Goal: Information Seeking & Learning: Learn about a topic

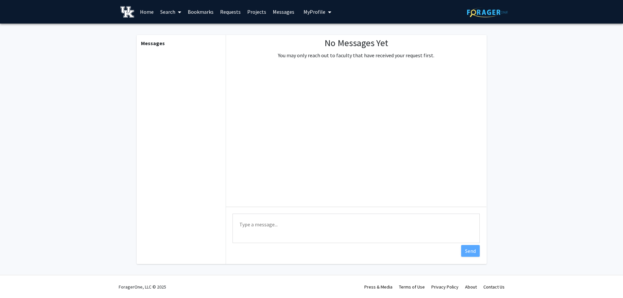
click at [147, 8] on link "Home" at bounding box center [147, 11] width 20 height 23
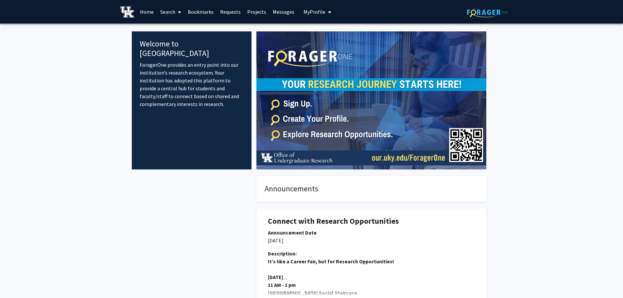
click at [177, 15] on span at bounding box center [178, 12] width 6 height 23
click at [191, 47] on span "Students" at bounding box center [177, 43] width 40 height 13
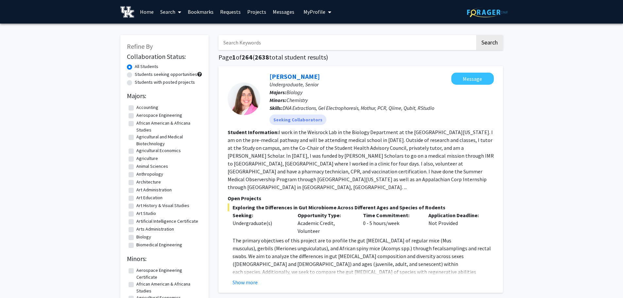
click at [135, 74] on label "Students seeking opportunities" at bounding box center [166, 74] width 62 height 7
click at [135, 74] on input "Students seeking opportunities" at bounding box center [137, 73] width 4 height 4
radio input "true"
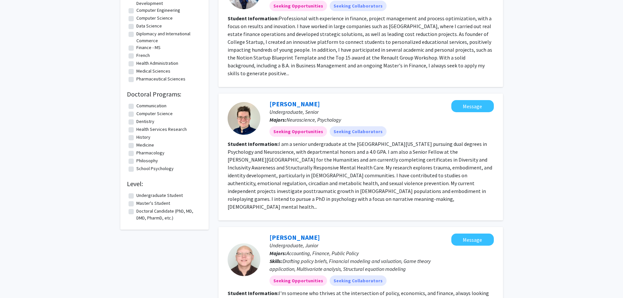
scroll to position [457, 0]
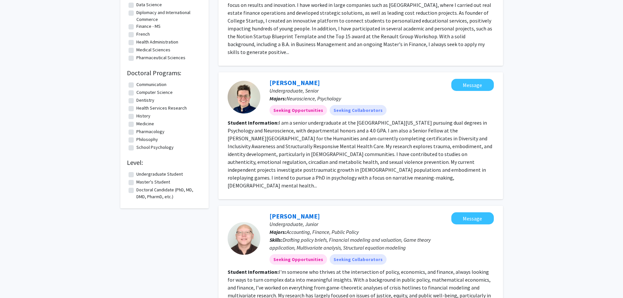
click at [136, 176] on label "Undergraduate Student" at bounding box center [159, 174] width 46 height 7
click at [136, 175] on input "Undergraduate Student" at bounding box center [138, 173] width 4 height 4
checkbox input "true"
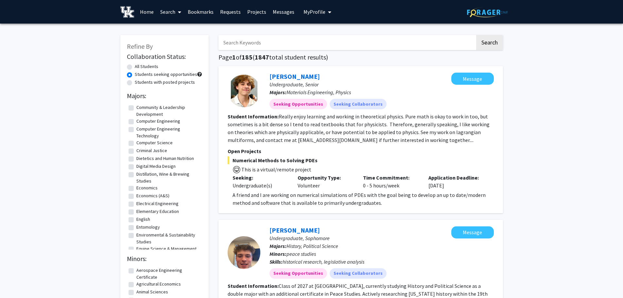
click at [248, 46] on input "Search Keywords" at bounding box center [346, 42] width 257 height 15
type input "diabetes"
click at [308, 35] on button "Search" at bounding box center [489, 42] width 27 height 15
radio input "true"
checkbox input "false"
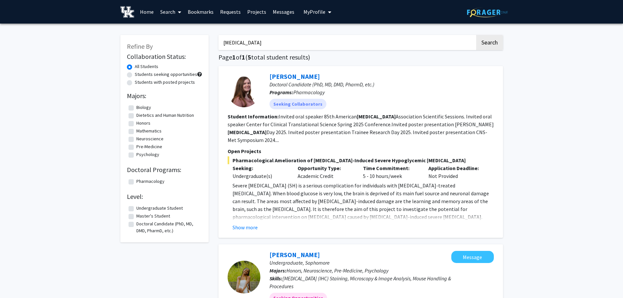
click at [135, 75] on label "Students seeking opportunities" at bounding box center [166, 74] width 62 height 7
click at [135, 75] on input "Students seeking opportunities" at bounding box center [137, 73] width 4 height 4
radio input "true"
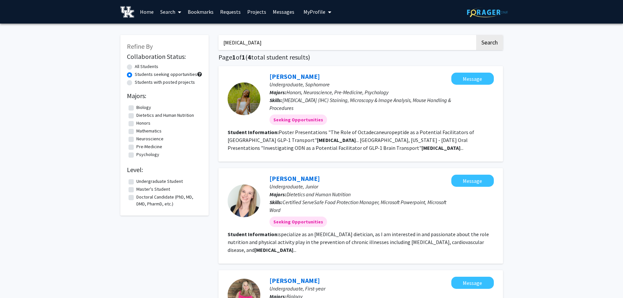
click at [136, 182] on label "Undergraduate Student" at bounding box center [159, 181] width 46 height 7
click at [136, 182] on input "Undergraduate Student" at bounding box center [138, 180] width 4 height 4
checkbox input "true"
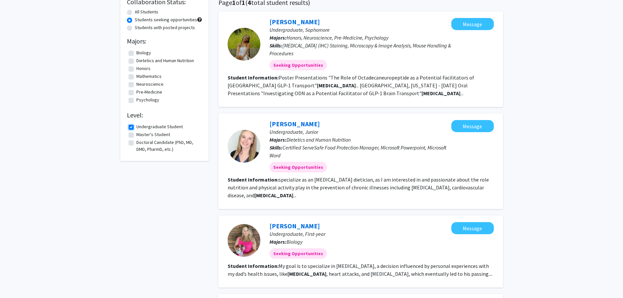
scroll to position [65, 0]
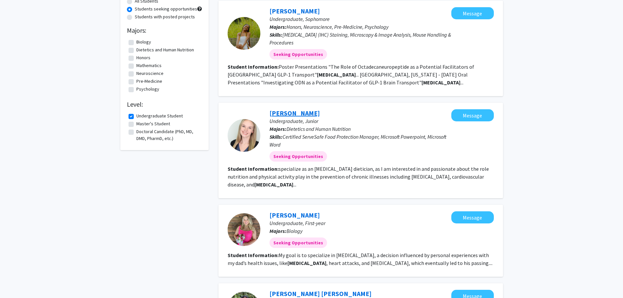
click at [291, 114] on link "Hayley Hovious" at bounding box center [294, 113] width 50 height 8
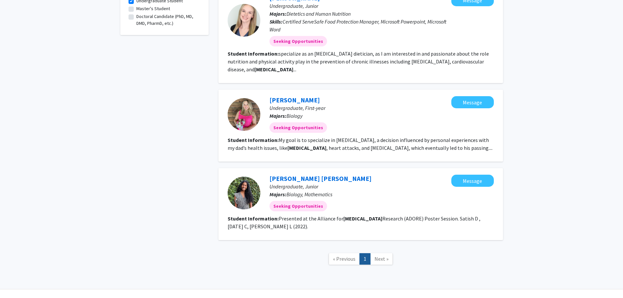
scroll to position [187, 0]
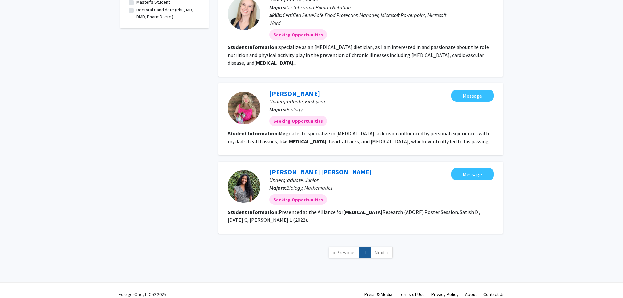
click at [288, 168] on link "Diksha Satish" at bounding box center [320, 172] width 102 height 8
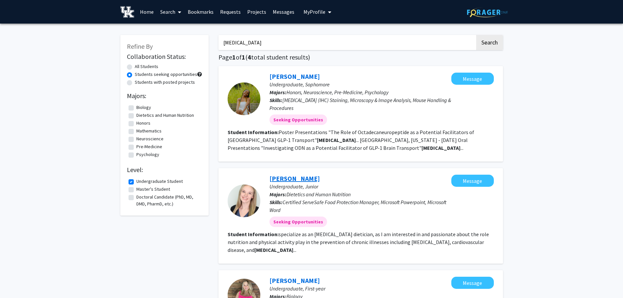
click at [308, 178] on link "Hayley Hovious" at bounding box center [294, 178] width 50 height 8
click at [279, 74] on link "Liz Udoh" at bounding box center [294, 76] width 50 height 8
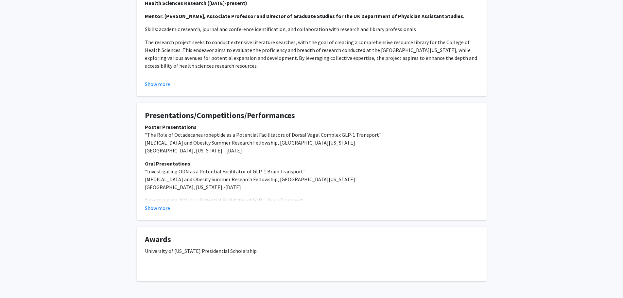
scroll to position [327, 0]
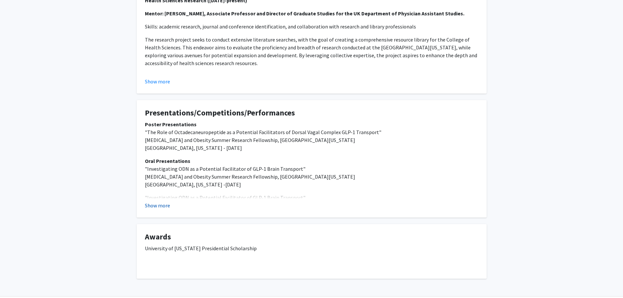
click at [158, 206] on button "Show more" at bounding box center [157, 205] width 25 height 8
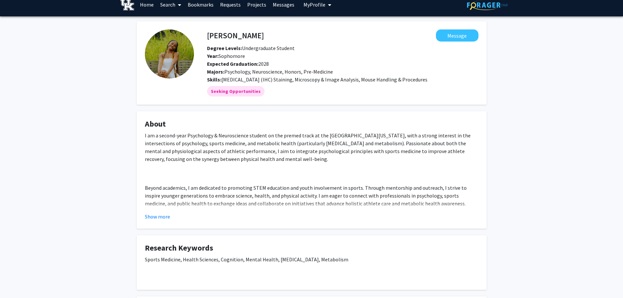
scroll to position [0, 0]
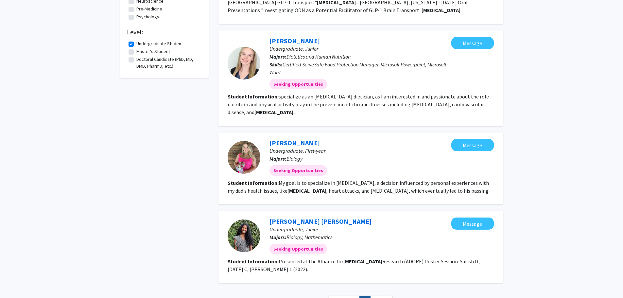
scroll to position [163, 0]
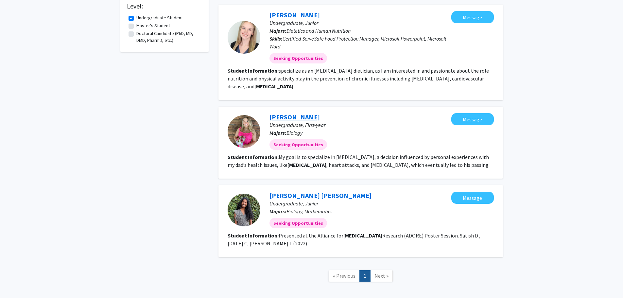
click at [297, 113] on link "Barbara Jenkins" at bounding box center [294, 117] width 50 height 8
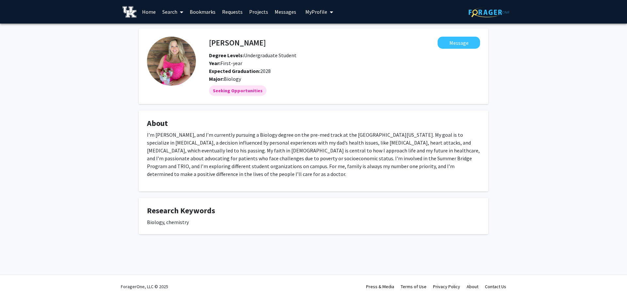
click at [147, 10] on link "Home" at bounding box center [149, 11] width 20 height 23
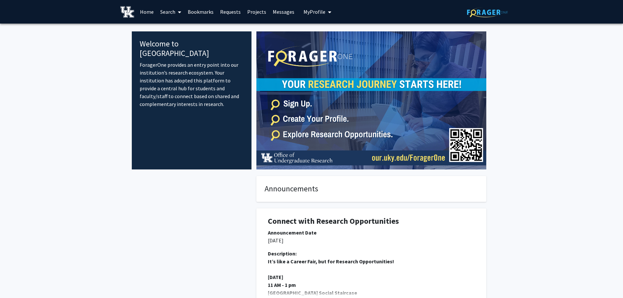
click at [308, 9] on span "My Profile" at bounding box center [314, 11] width 22 height 7
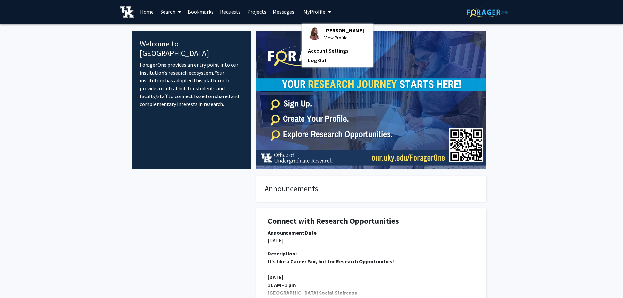
click at [308, 29] on span "[PERSON_NAME]" at bounding box center [344, 30] width 40 height 7
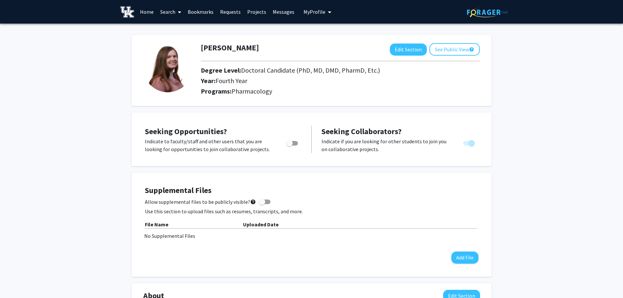
click at [147, 12] on link "Home" at bounding box center [147, 11] width 20 height 23
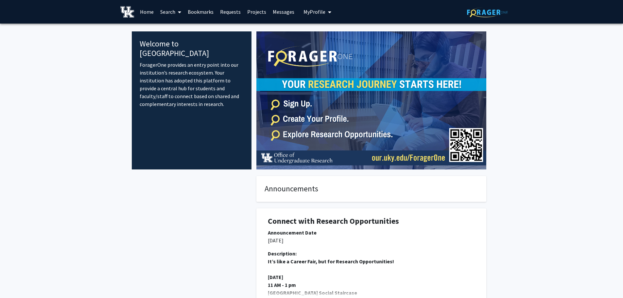
click at [164, 14] on link "Search" at bounding box center [170, 11] width 27 height 23
click at [179, 39] on span "Students" at bounding box center [177, 43] width 40 height 13
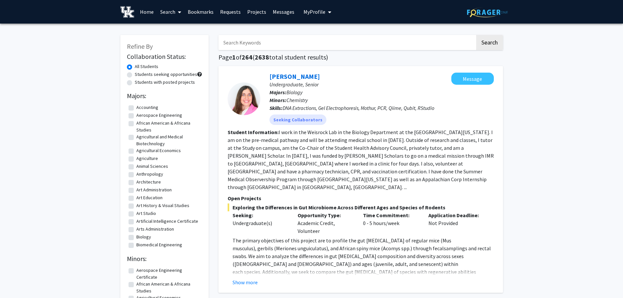
click at [135, 75] on label "Students seeking opportunities" at bounding box center [166, 74] width 62 height 7
click at [135, 75] on input "Students seeking opportunities" at bounding box center [137, 73] width 4 height 4
radio input "true"
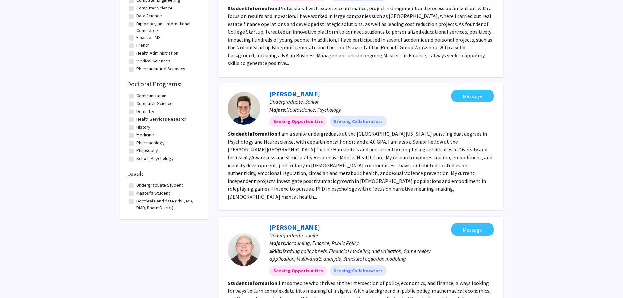
scroll to position [457, 0]
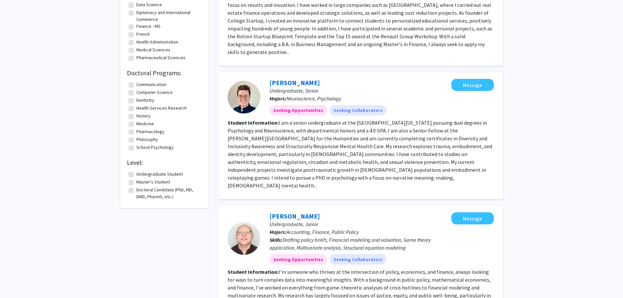
click at [136, 174] on label "Undergraduate Student" at bounding box center [159, 174] width 46 height 7
click at [136, 174] on input "Undergraduate Student" at bounding box center [138, 173] width 4 height 4
checkbox input "true"
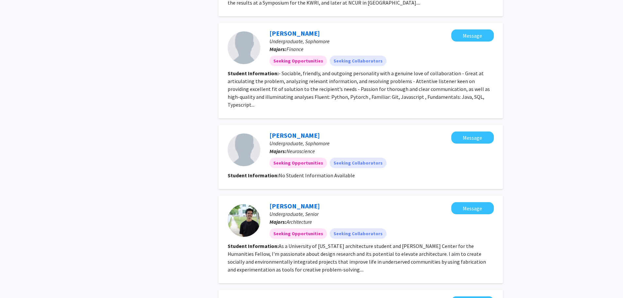
scroll to position [882, 0]
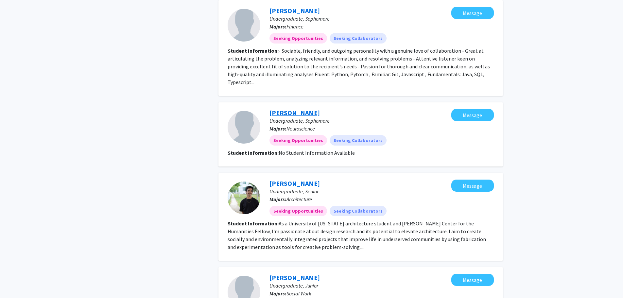
click at [290, 108] on link "Harsh Patel" at bounding box center [294, 112] width 50 height 8
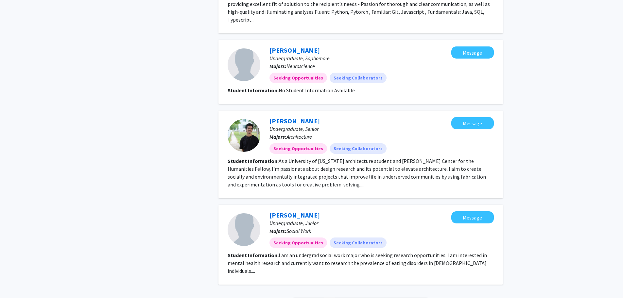
scroll to position [964, 0]
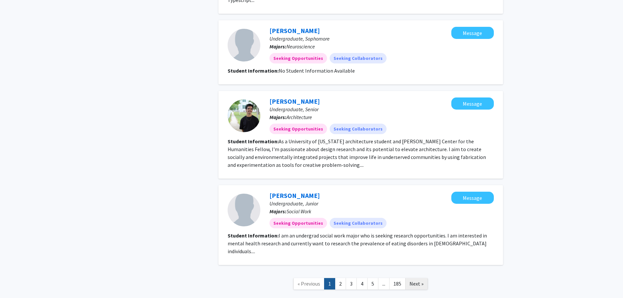
click at [308, 280] on span "Next »" at bounding box center [416, 283] width 14 height 7
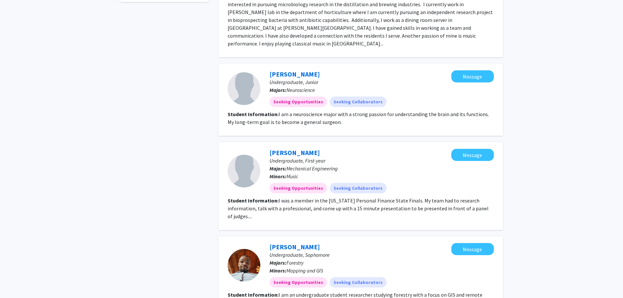
scroll to position [490, 0]
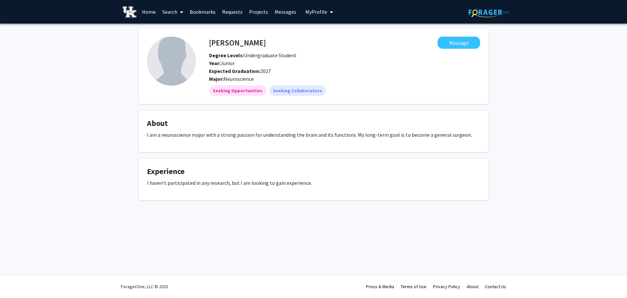
drag, startPoint x: 259, startPoint y: 74, endPoint x: 285, endPoint y: 74, distance: 25.5
click at [285, 74] on div "Expected Graduation: 2027" at bounding box center [306, 71] width 205 height 8
